Goal: Task Accomplishment & Management: Manage account settings

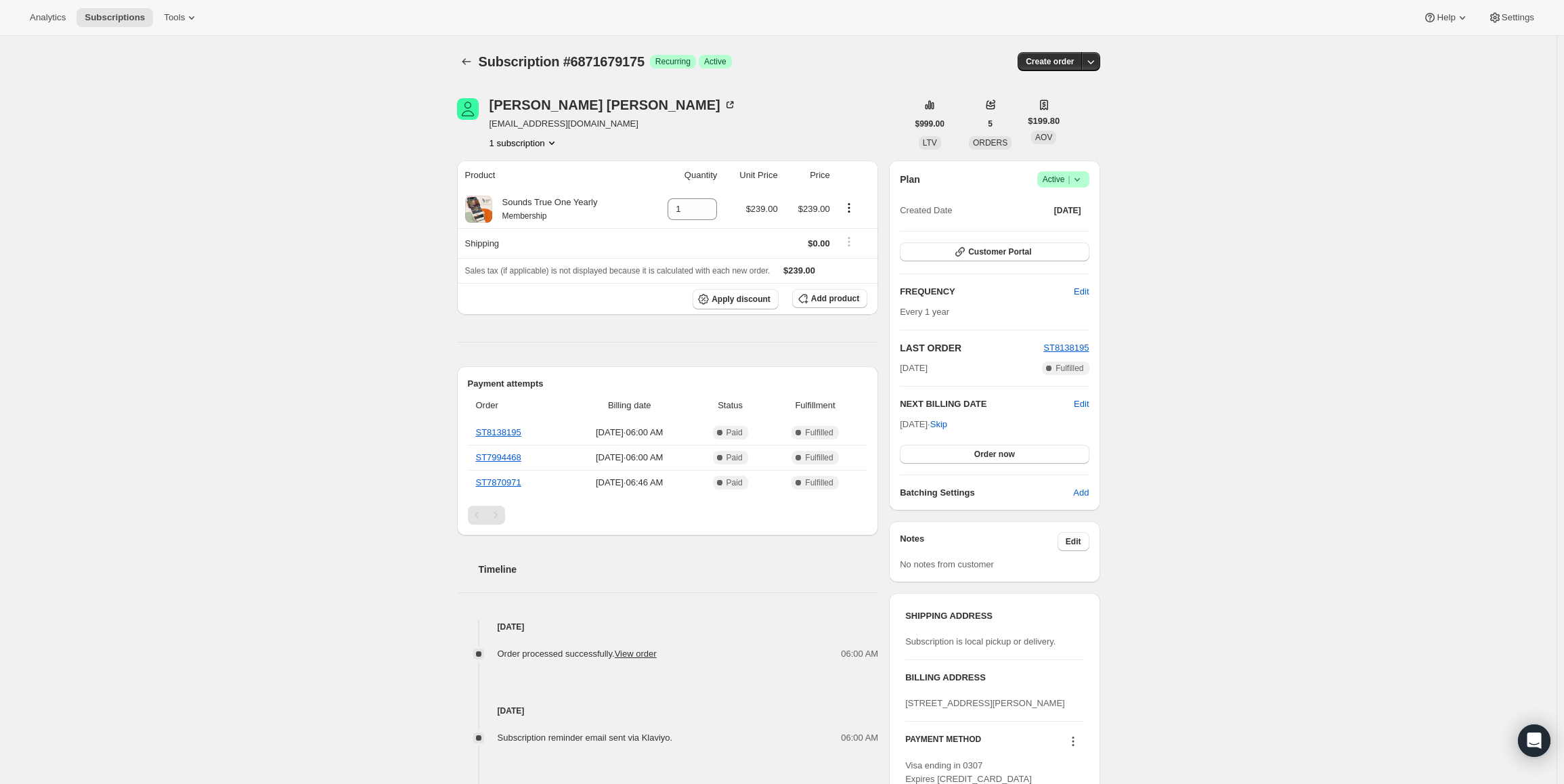
click at [1069, 183] on span "Active |" at bounding box center [1063, 180] width 42 height 14
click at [1061, 203] on span "Pause subscription" at bounding box center [1066, 206] width 74 height 10
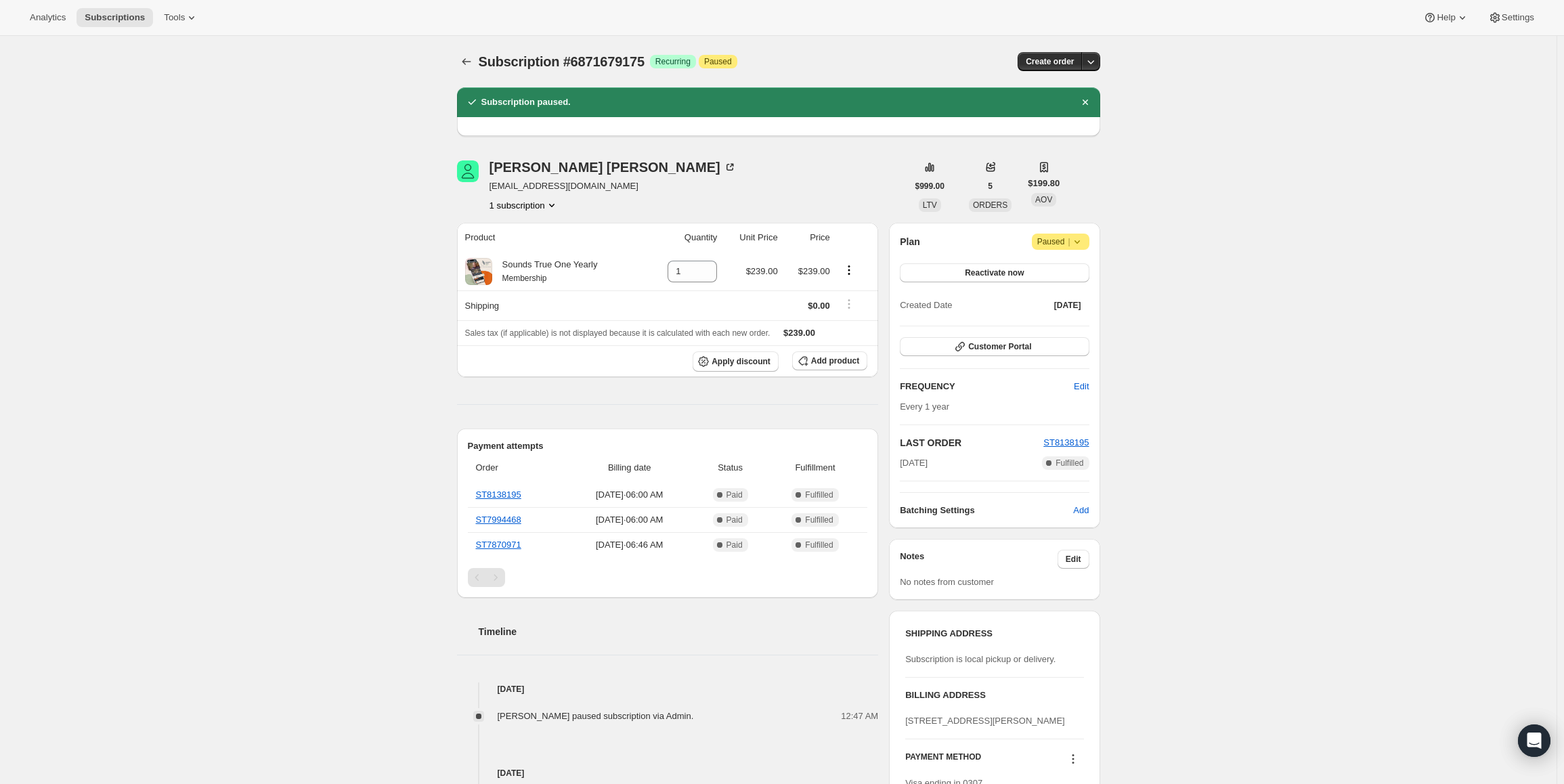
drag, startPoint x: 952, startPoint y: 466, endPoint x: 894, endPoint y: 463, distance: 58.1
click at [894, 463] on div "Plan Attention Paused | Reactivate now Created Date [DATE] Customer Portal FREQ…" at bounding box center [994, 375] width 210 height 305
copy span "[DATE]"
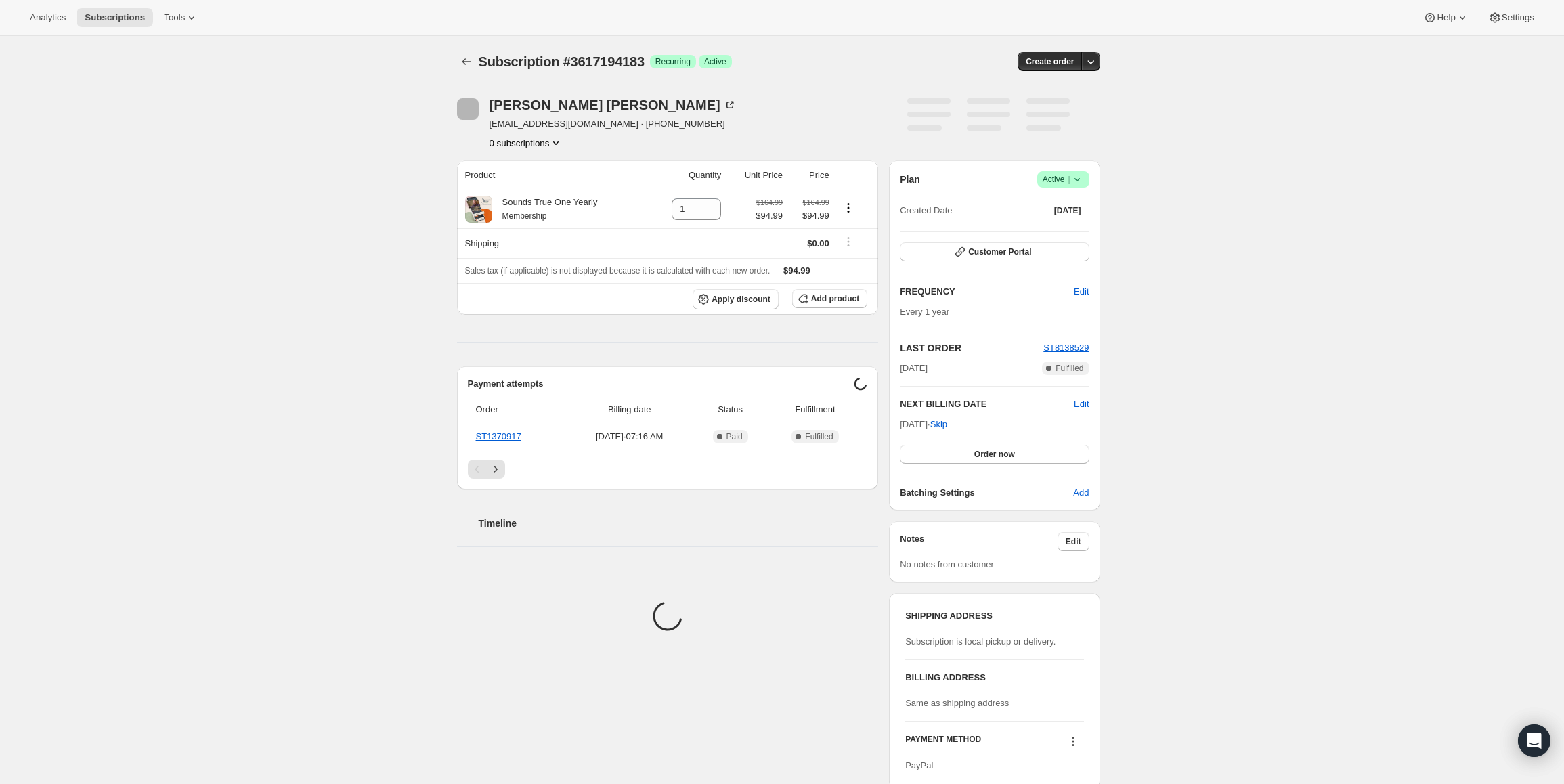
click at [1054, 184] on span "Active |" at bounding box center [1063, 180] width 42 height 14
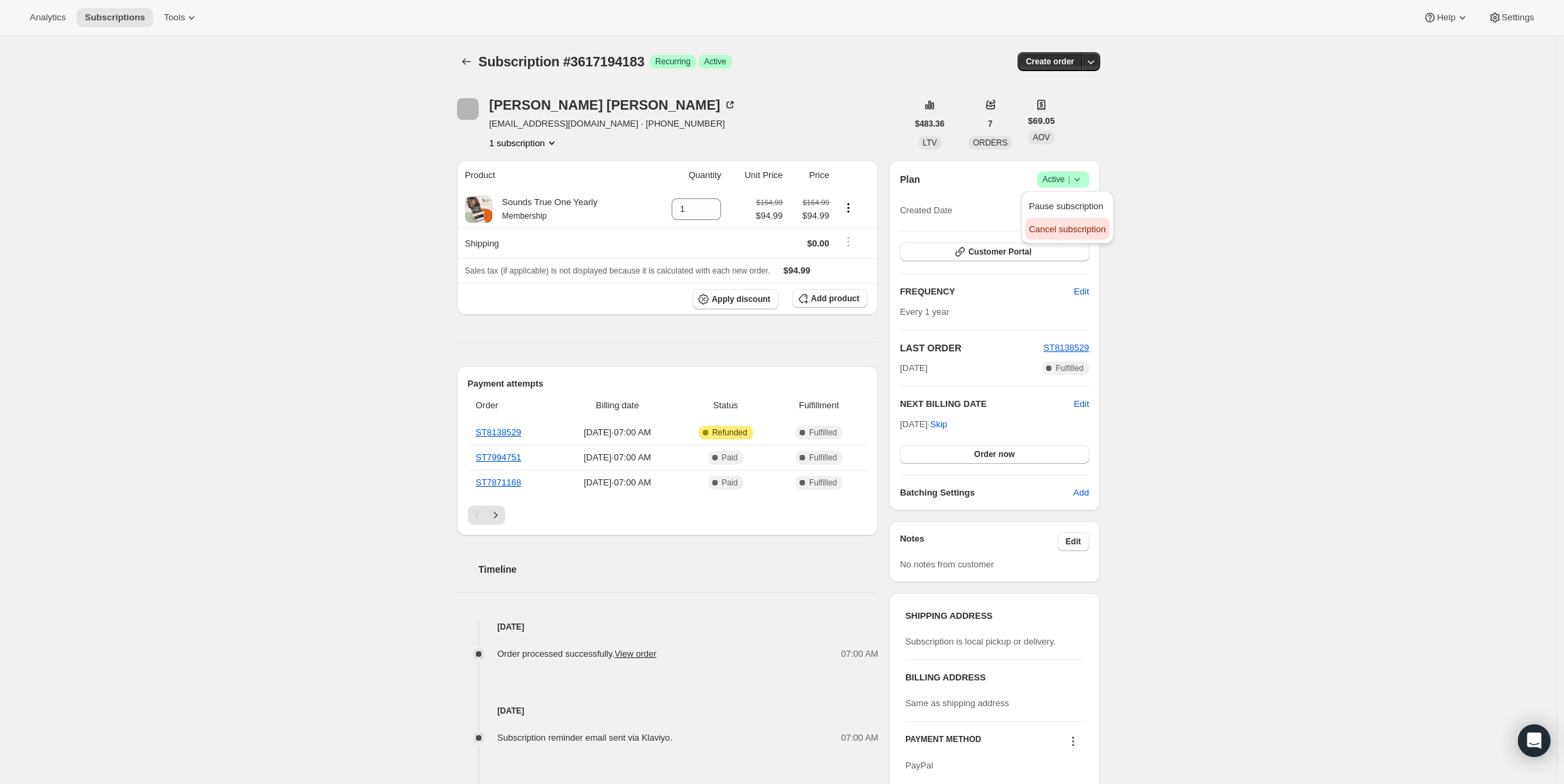
click at [1052, 223] on span "Cancel subscription" at bounding box center [1068, 230] width 76 height 14
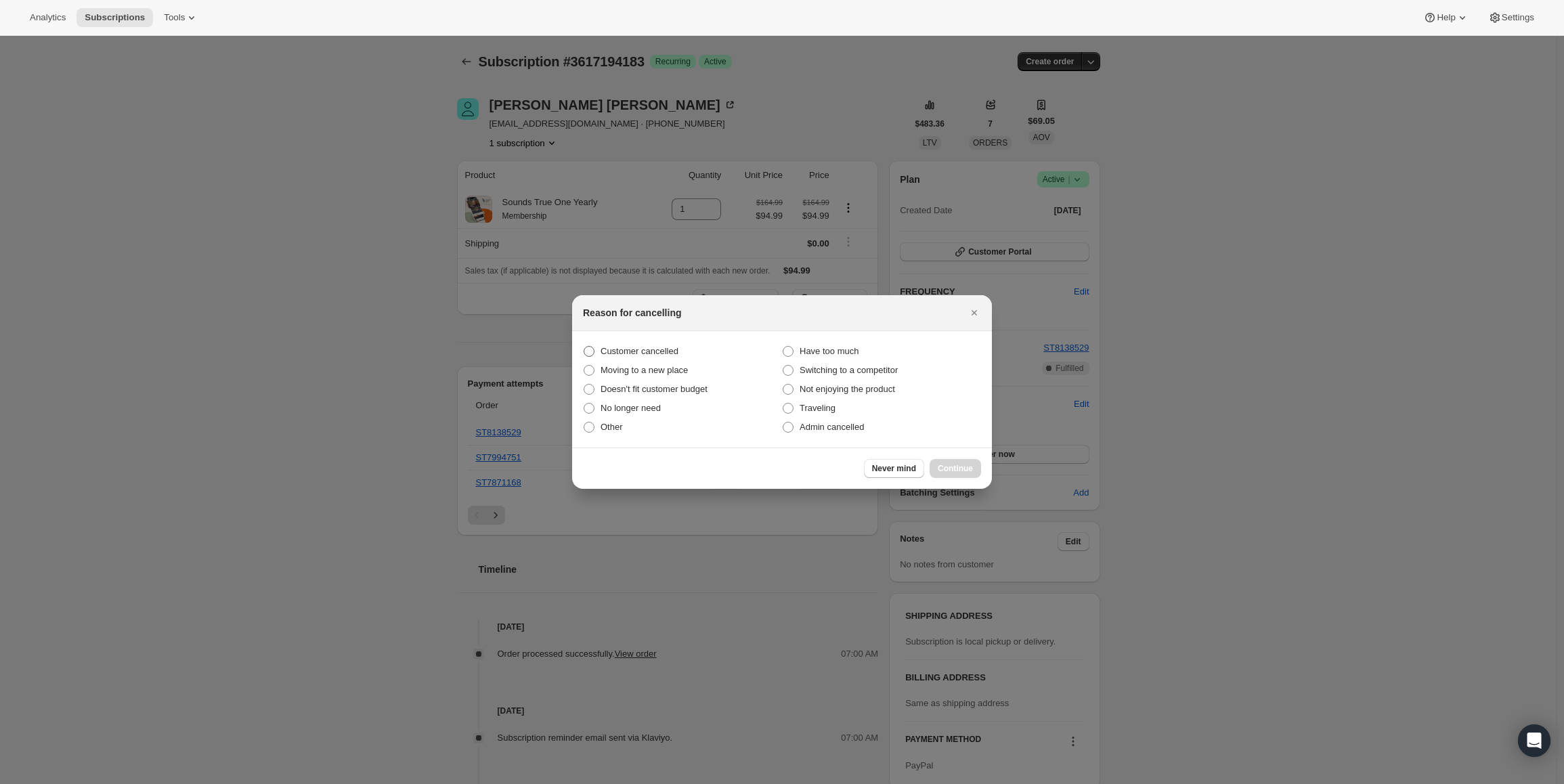
click at [591, 354] on span ":rbk:" at bounding box center [589, 351] width 11 height 11
click at [585, 346] on input "Customer cancelled" at bounding box center [584, 346] width 1 height 1
radio input "true"
click at [955, 457] on div "Never mind Continue" at bounding box center [782, 468] width 420 height 42
drag, startPoint x: 955, startPoint y: 456, endPoint x: 955, endPoint y: 470, distance: 14.0
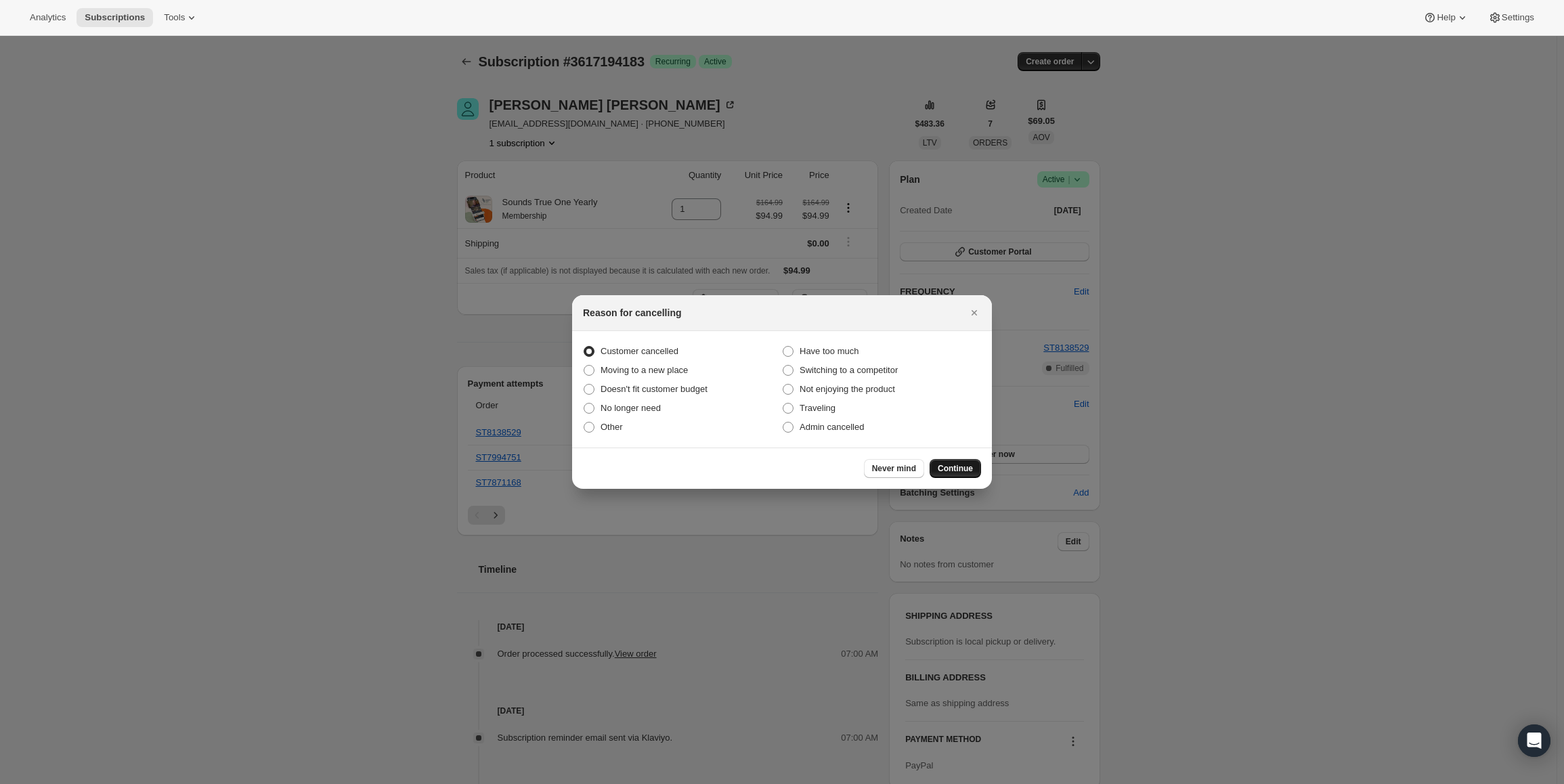
click at [956, 462] on div "Never mind Continue" at bounding box center [782, 468] width 420 height 42
click at [955, 470] on span "Continue" at bounding box center [955, 468] width 35 height 11
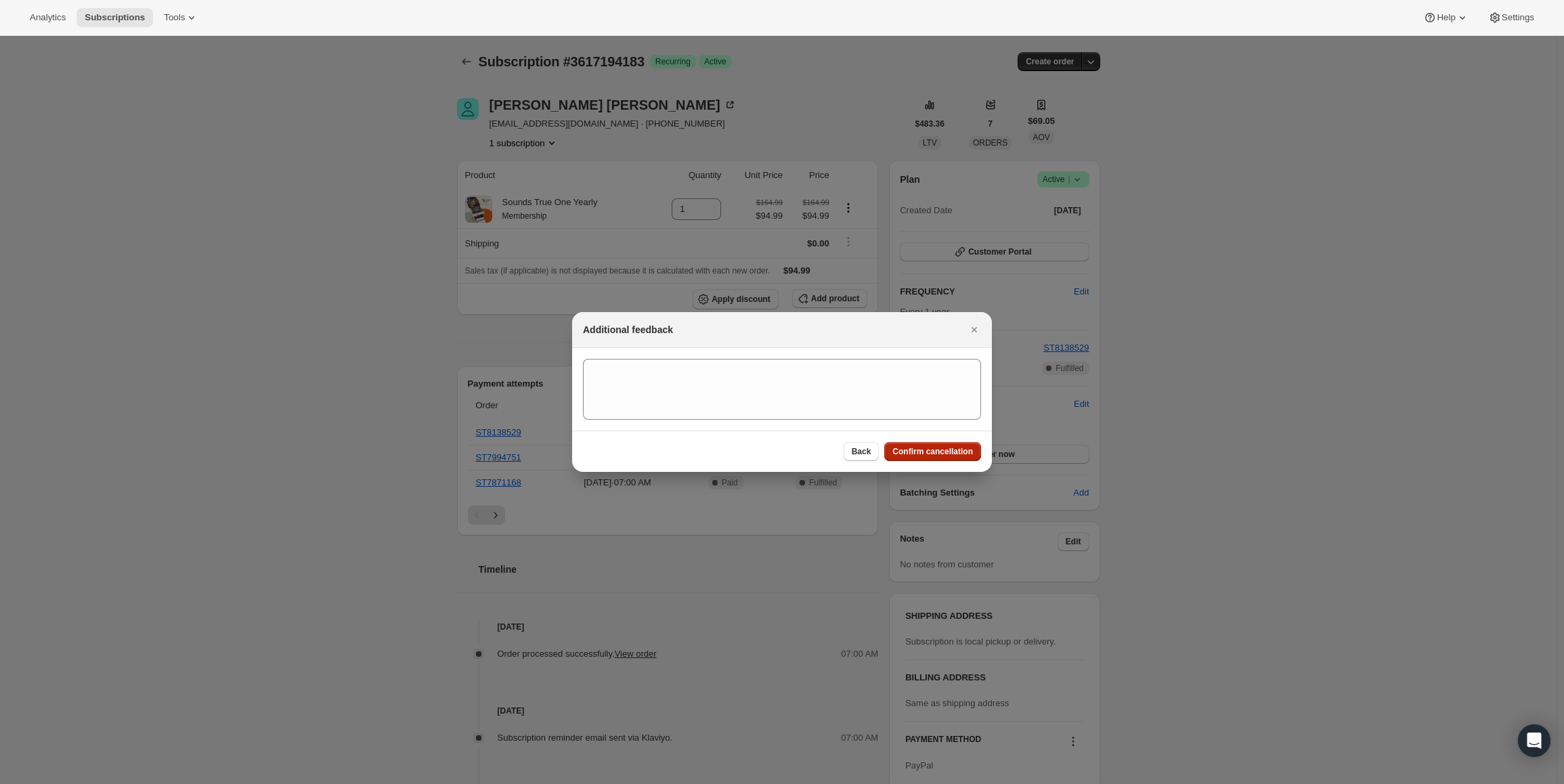
click at [956, 448] on span "Confirm cancellation" at bounding box center [933, 452] width 81 height 11
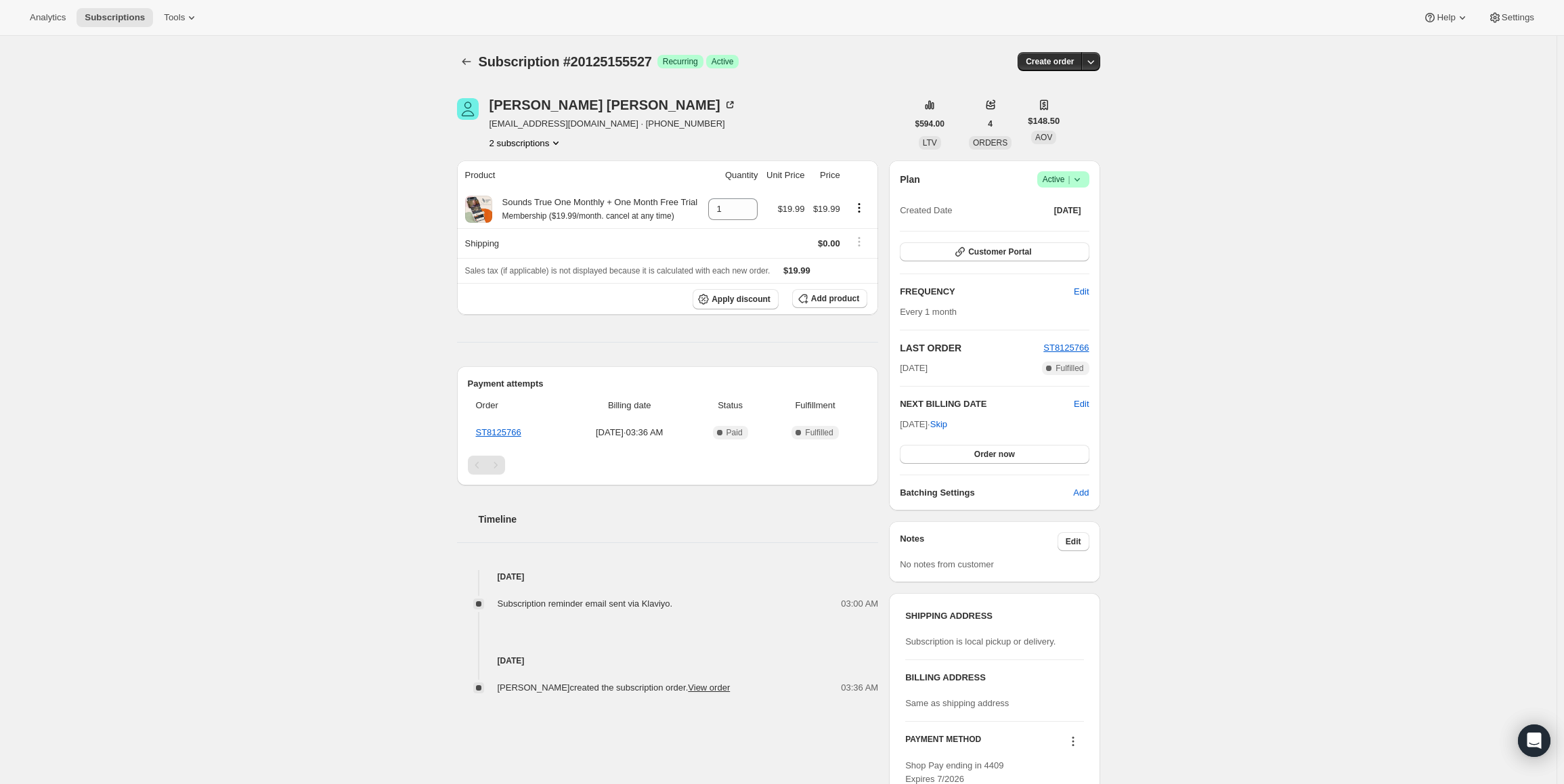
drag, startPoint x: 945, startPoint y: 425, endPoint x: 1015, endPoint y: 221, distance: 215.7
click at [905, 423] on span "Oct 8, 2025 · Skip" at bounding box center [923, 424] width 47 height 10
copy span "Oct 8, 2025"
click at [1045, 180] on span "Success Active |" at bounding box center [1063, 179] width 52 height 16
click at [1042, 205] on span "Pause subscription" at bounding box center [1066, 206] width 74 height 10
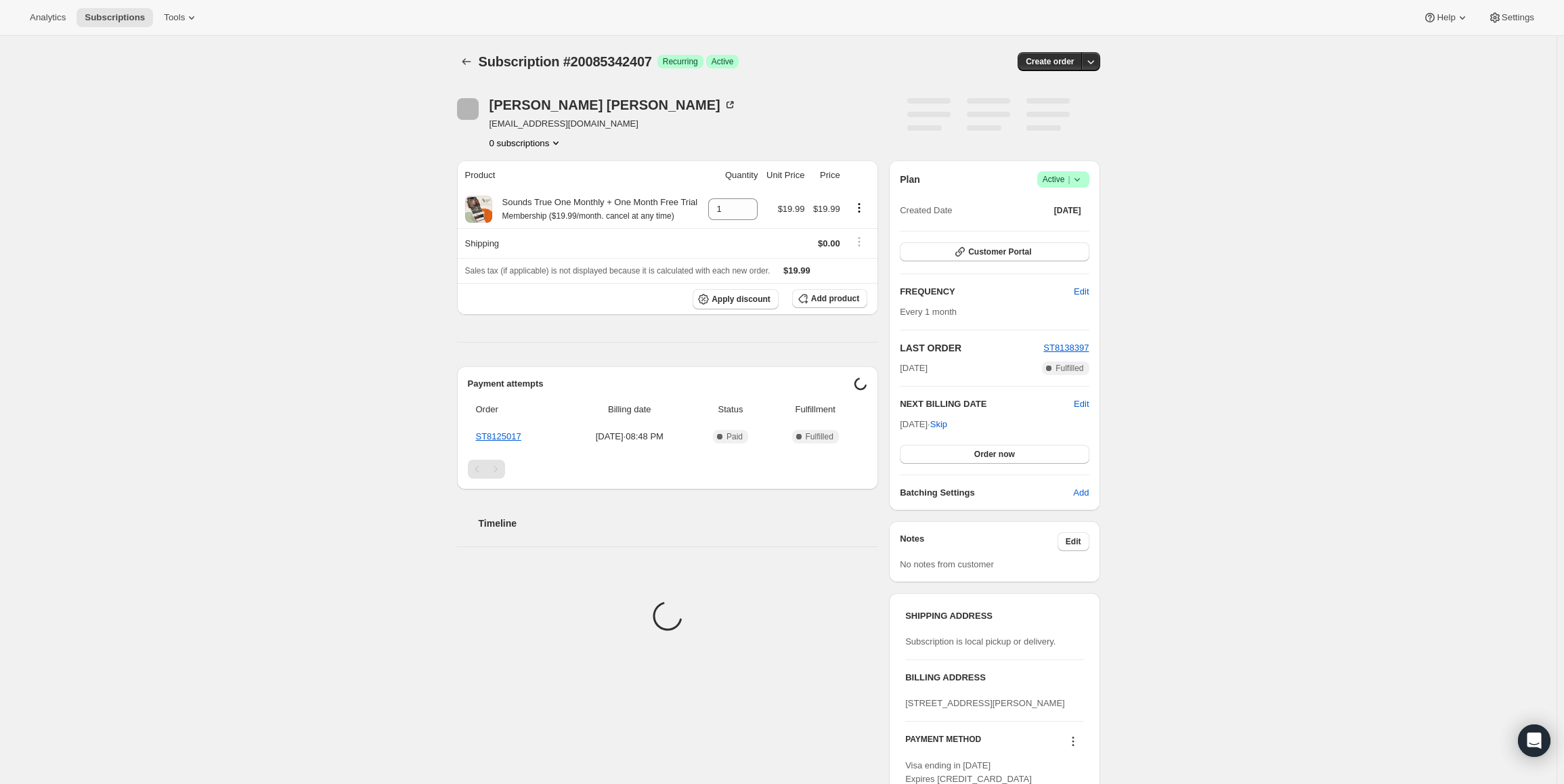
click at [1069, 176] on span "Active |" at bounding box center [1063, 180] width 42 height 14
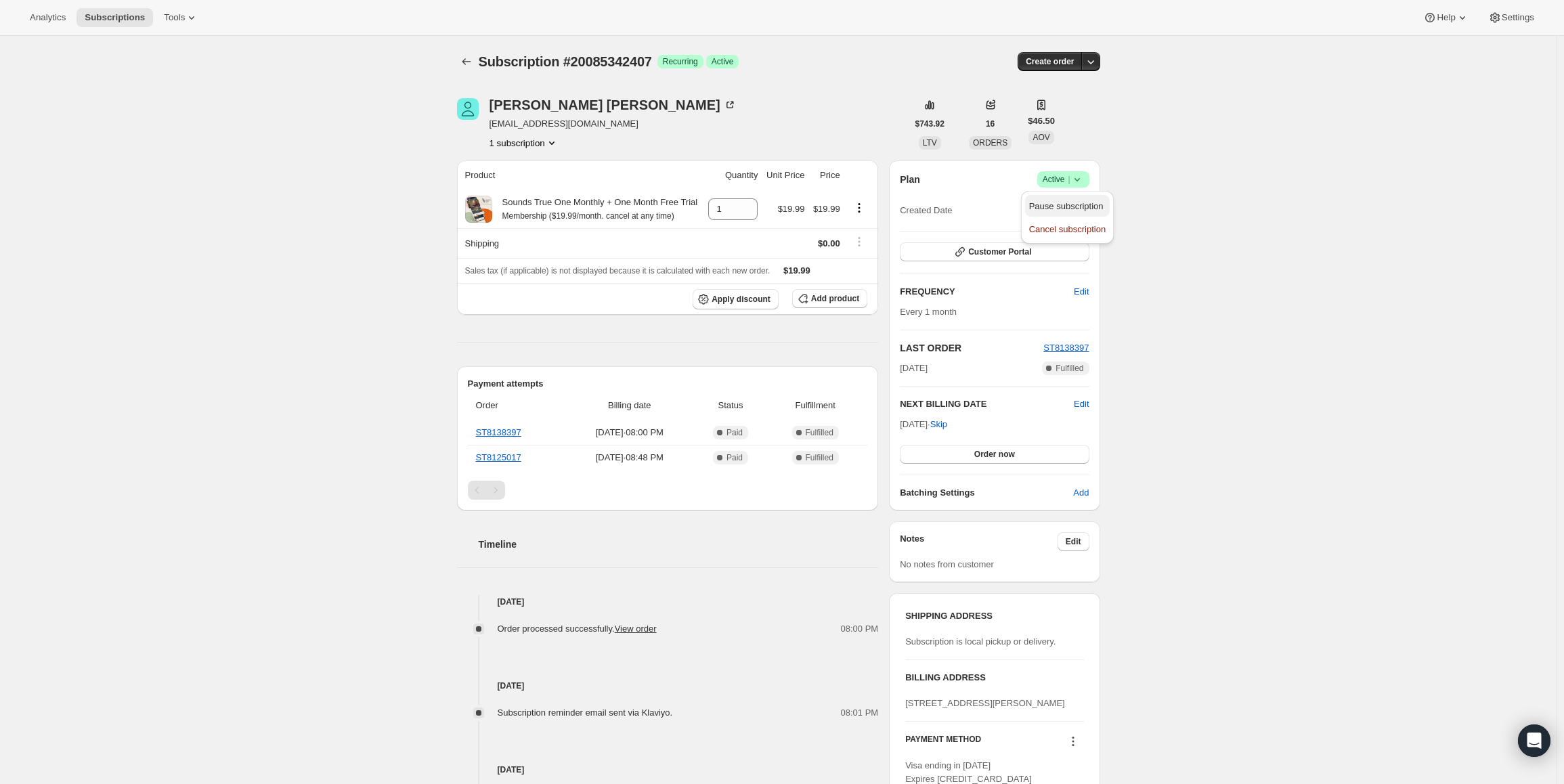
click at [1060, 201] on span "Pause subscription" at bounding box center [1066, 206] width 74 height 10
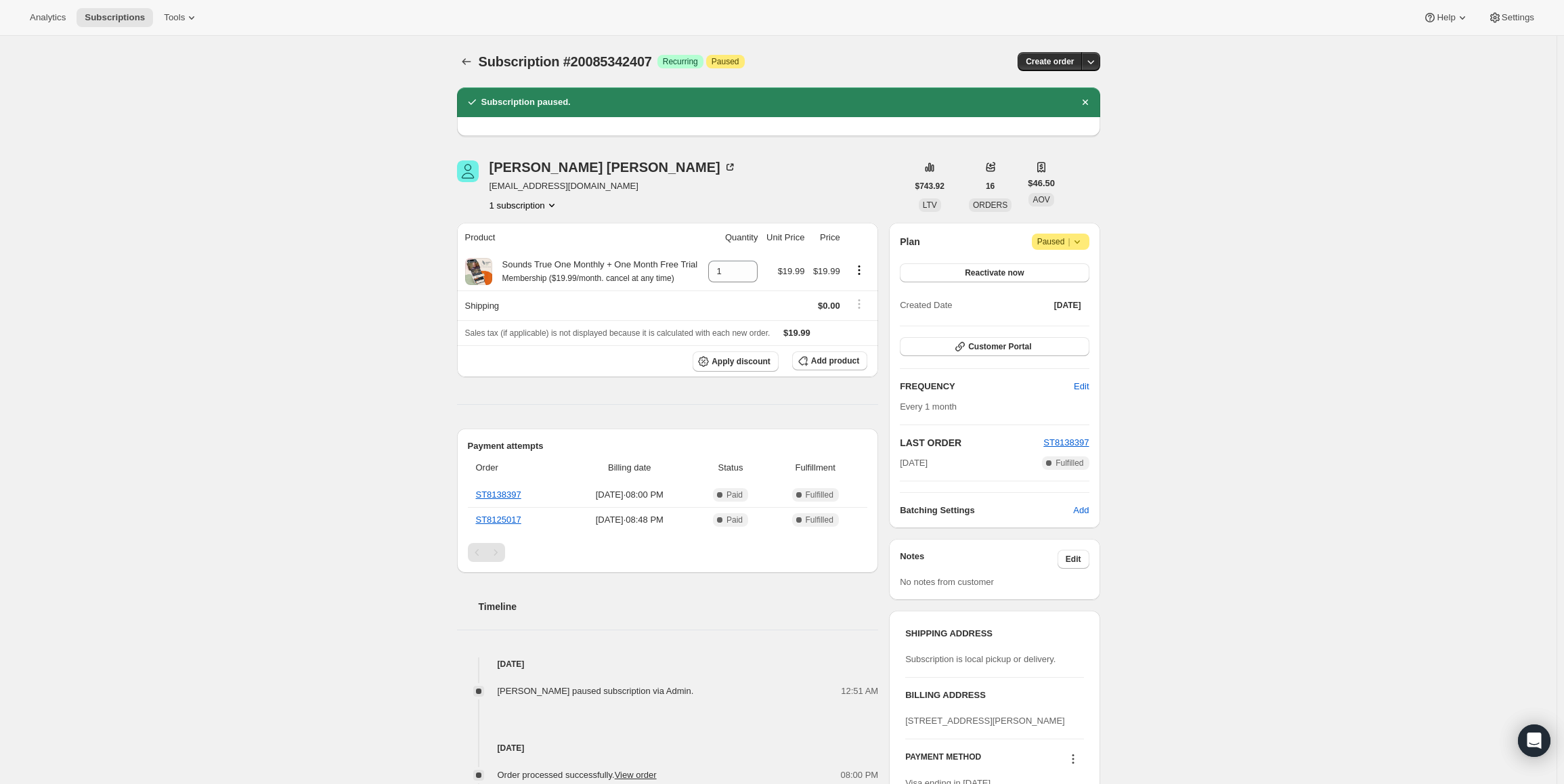
drag, startPoint x: 904, startPoint y: 460, endPoint x: 964, endPoint y: 468, distance: 60.5
click at [964, 468] on div "Oct 5, 2025 Complete Fulfilled" at bounding box center [994, 463] width 189 height 14
copy span "[DATE]"
